Goal: Task Accomplishment & Management: Use online tool/utility

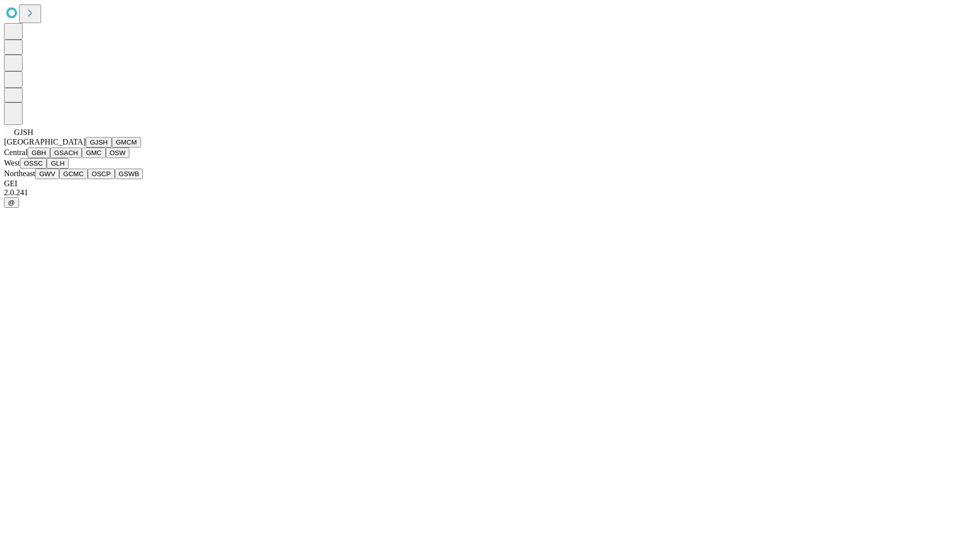
click at [86, 148] on button "GJSH" at bounding box center [99, 142] width 26 height 11
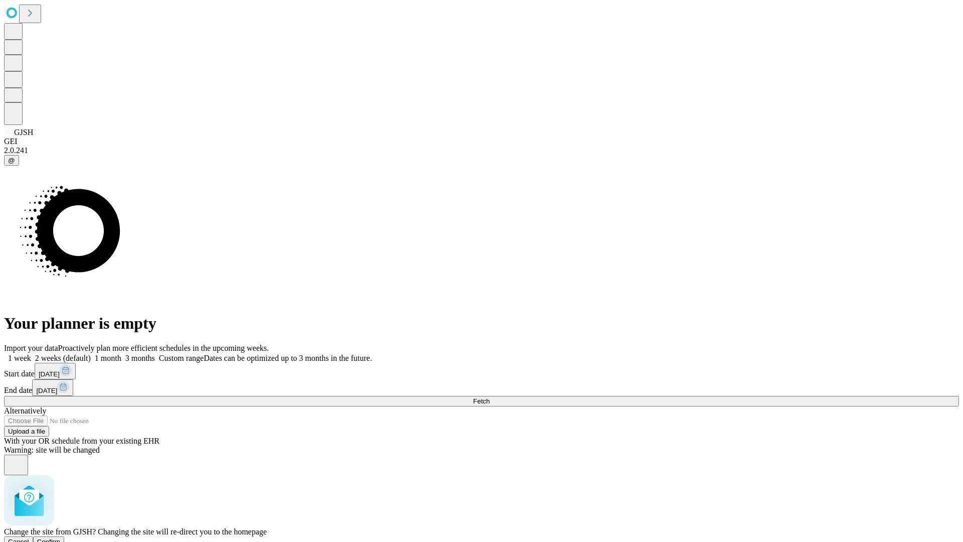
click at [61, 538] on span "Confirm" at bounding box center [49, 542] width 24 height 8
click at [91, 354] on label "2 weeks (default)" at bounding box center [61, 358] width 60 height 9
click at [490, 397] on span "Fetch" at bounding box center [481, 401] width 17 height 8
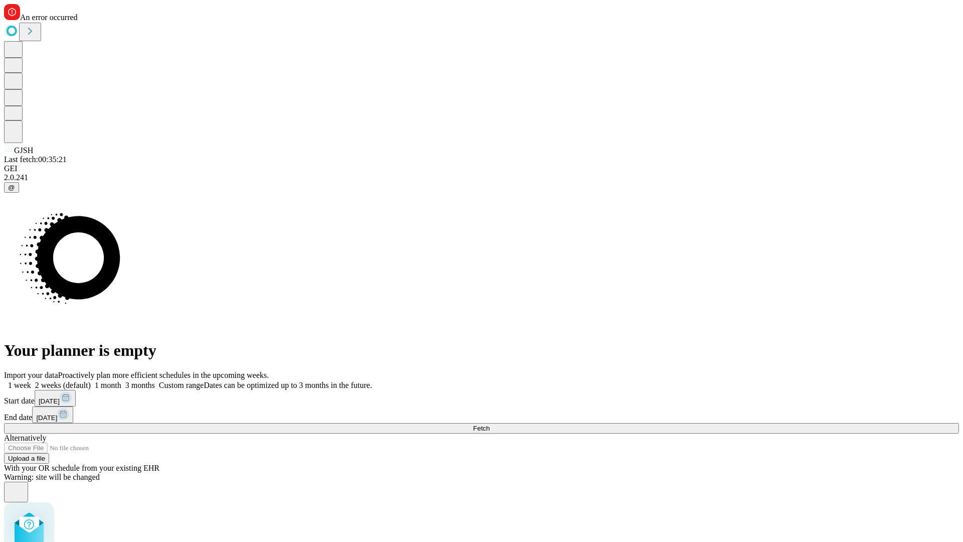
click at [91, 381] on label "2 weeks (default)" at bounding box center [61, 385] width 60 height 9
click at [490, 425] on span "Fetch" at bounding box center [481, 429] width 17 height 8
click at [91, 381] on label "2 weeks (default)" at bounding box center [61, 385] width 60 height 9
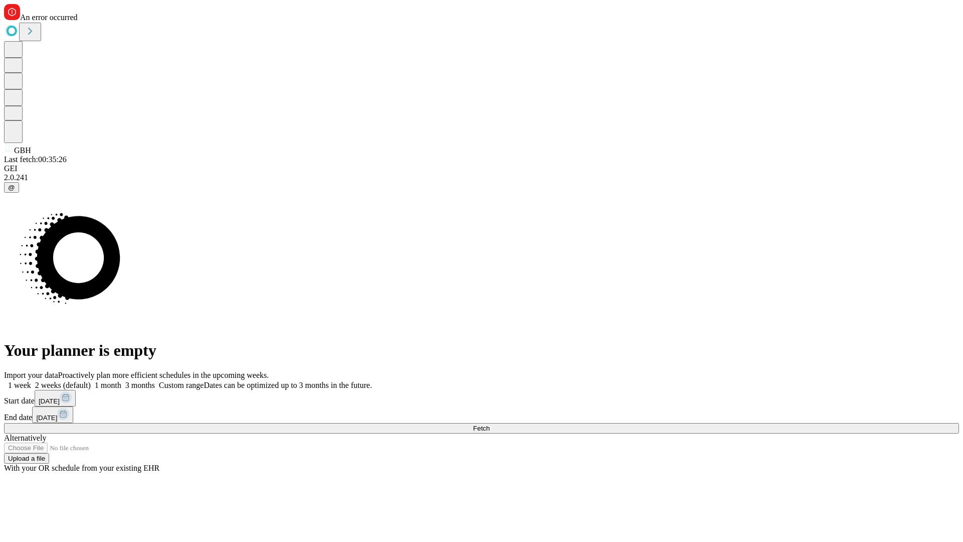
click at [490, 425] on span "Fetch" at bounding box center [481, 429] width 17 height 8
click at [91, 381] on label "2 weeks (default)" at bounding box center [61, 385] width 60 height 9
click at [490, 425] on span "Fetch" at bounding box center [481, 429] width 17 height 8
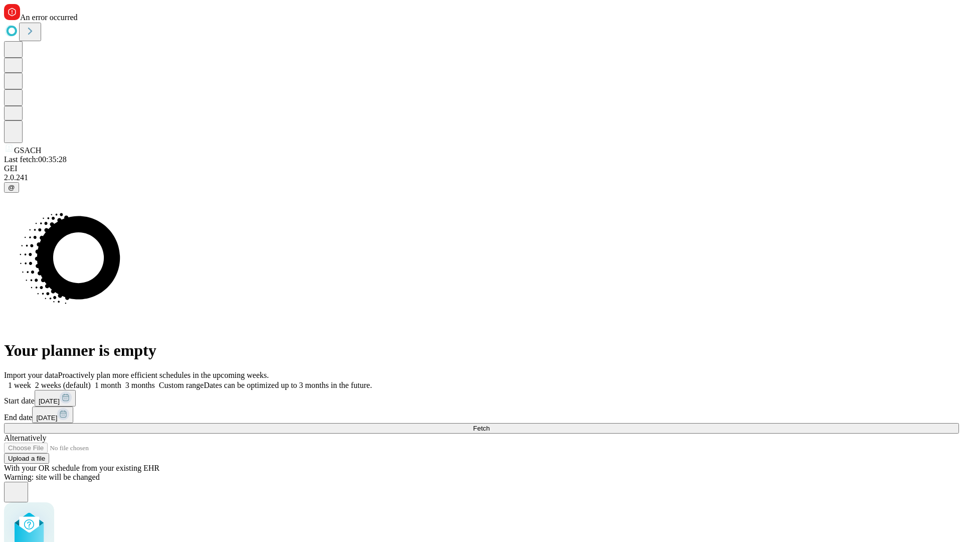
click at [91, 381] on label "2 weeks (default)" at bounding box center [61, 385] width 60 height 9
click at [490, 425] on span "Fetch" at bounding box center [481, 429] width 17 height 8
click at [91, 381] on label "2 weeks (default)" at bounding box center [61, 385] width 60 height 9
click at [490, 425] on span "Fetch" at bounding box center [481, 429] width 17 height 8
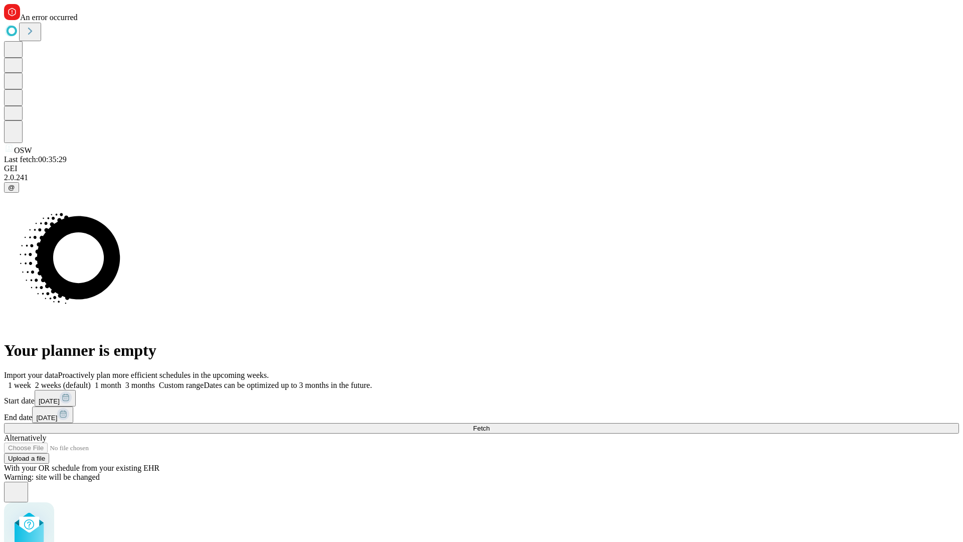
click at [91, 381] on label "2 weeks (default)" at bounding box center [61, 385] width 60 height 9
click at [490, 425] on span "Fetch" at bounding box center [481, 429] width 17 height 8
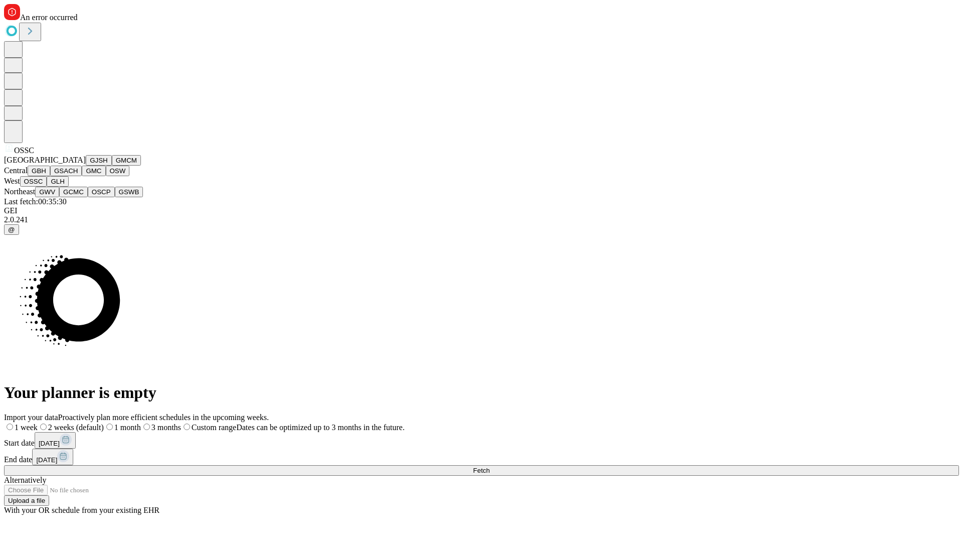
click at [68, 187] on button "GLH" at bounding box center [58, 181] width 22 height 11
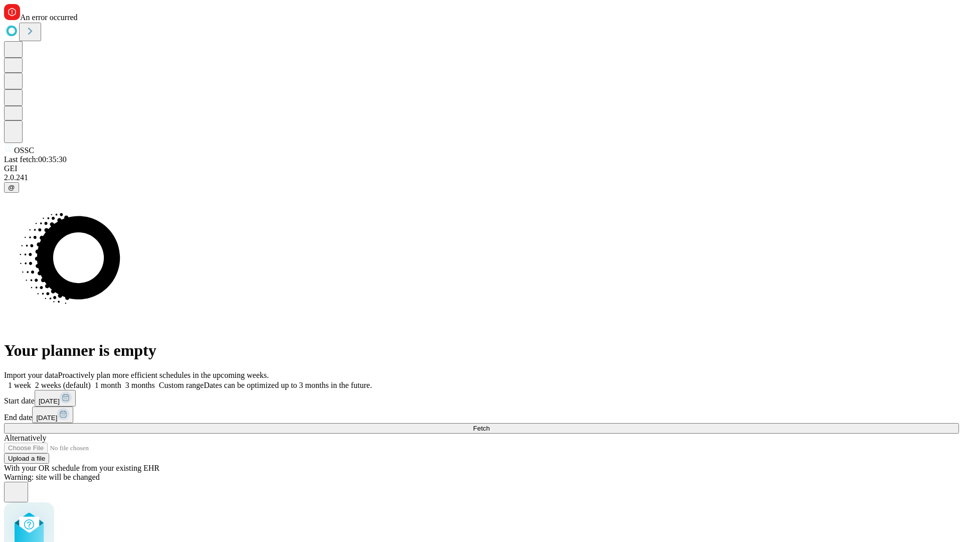
click at [91, 381] on label "2 weeks (default)" at bounding box center [61, 385] width 60 height 9
click at [490, 425] on span "Fetch" at bounding box center [481, 429] width 17 height 8
click at [91, 381] on label "2 weeks (default)" at bounding box center [61, 385] width 60 height 9
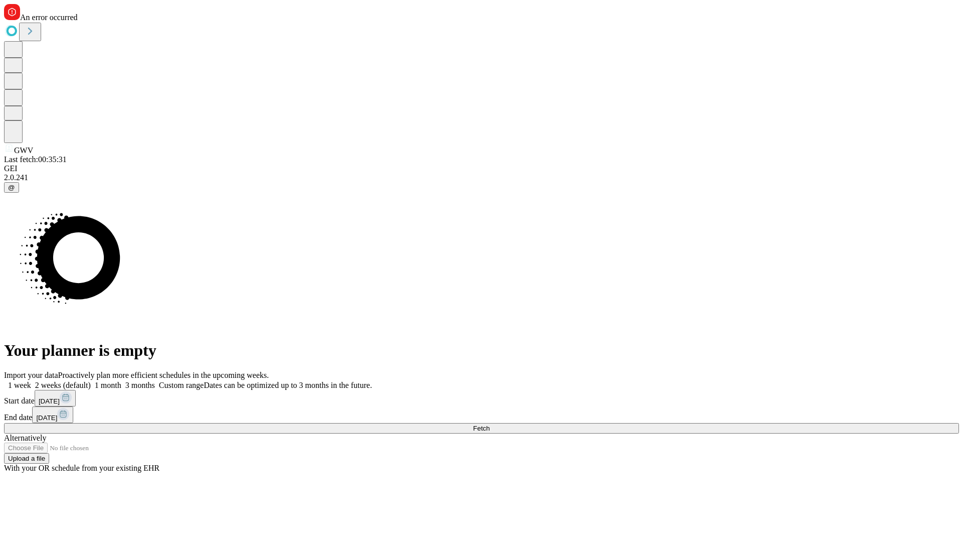
click at [490, 425] on span "Fetch" at bounding box center [481, 429] width 17 height 8
click at [91, 381] on label "2 weeks (default)" at bounding box center [61, 385] width 60 height 9
click at [490, 425] on span "Fetch" at bounding box center [481, 429] width 17 height 8
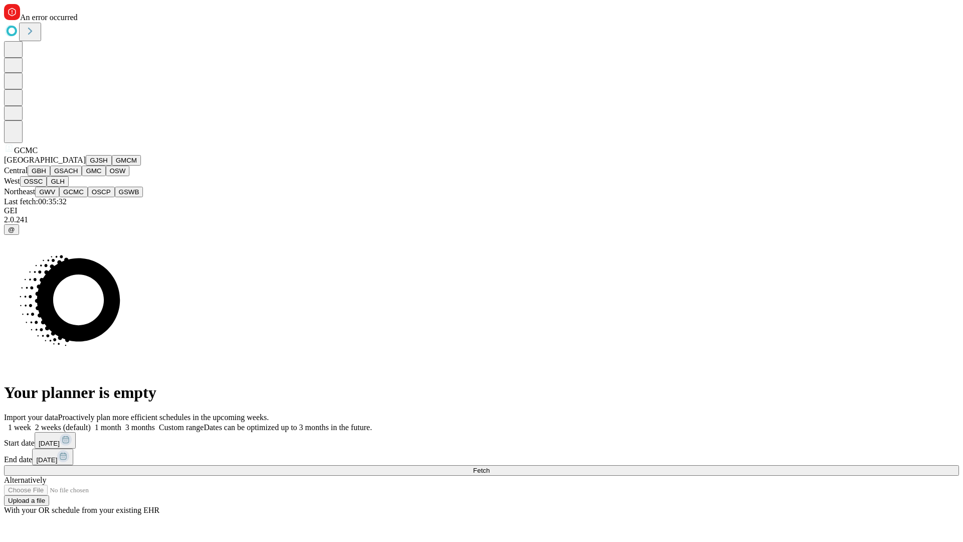
click at [88, 197] on button "OSCP" at bounding box center [101, 192] width 27 height 11
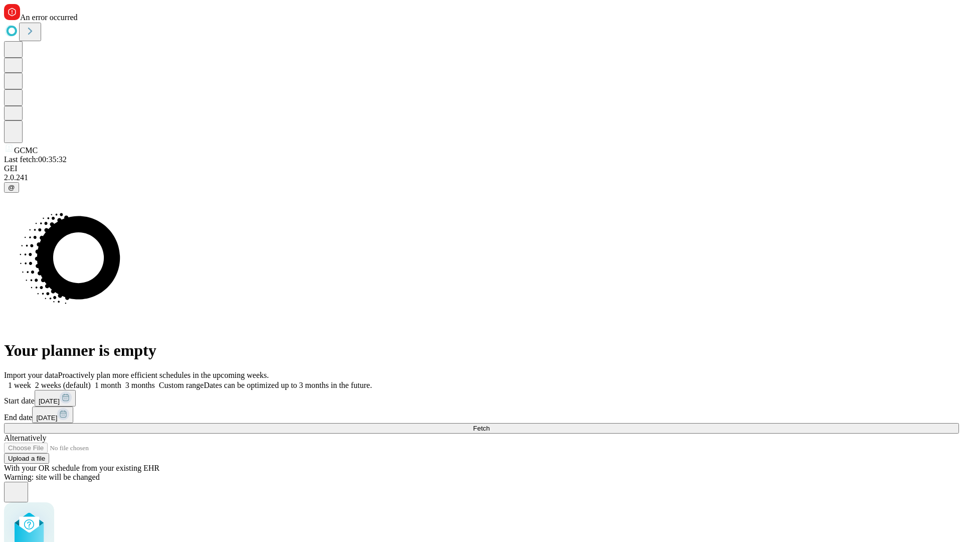
click at [91, 381] on label "2 weeks (default)" at bounding box center [61, 385] width 60 height 9
click at [490, 425] on span "Fetch" at bounding box center [481, 429] width 17 height 8
